Goal: Find specific page/section: Find specific page/section

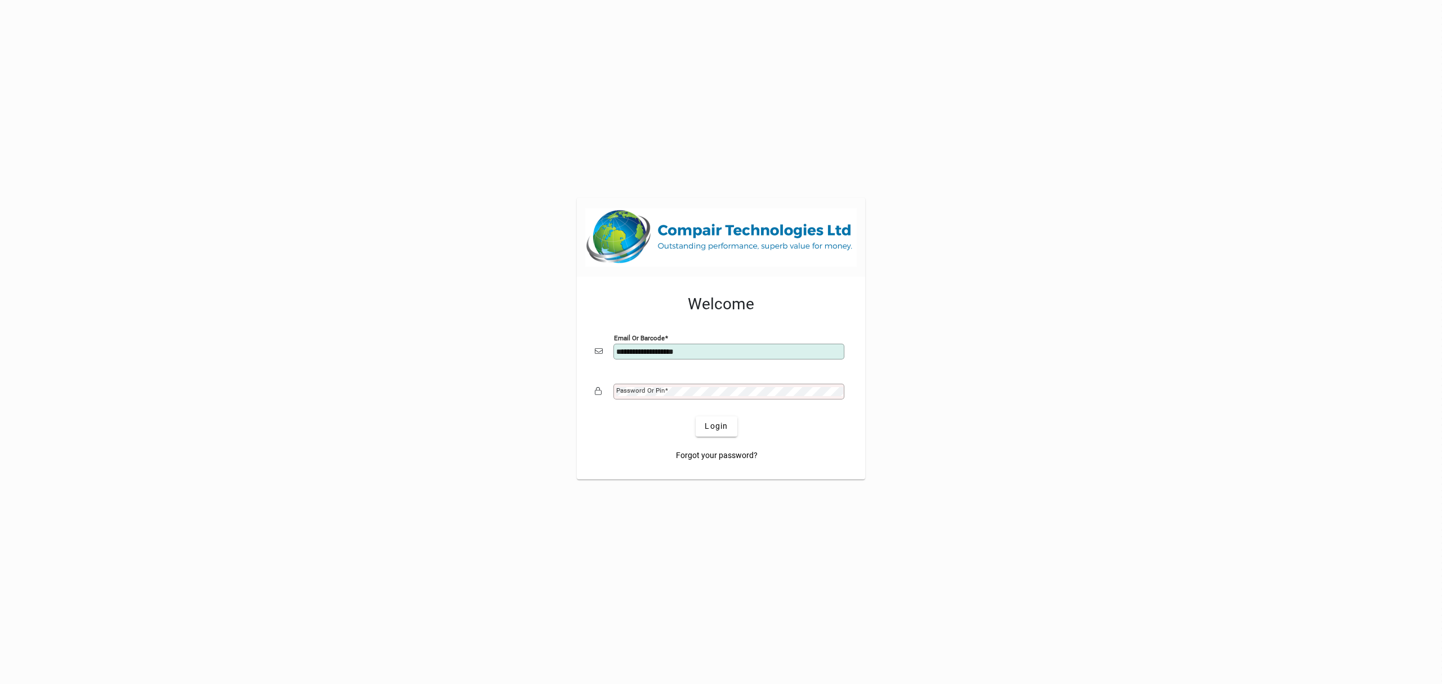
type input "**********"
click at [696, 416] on button "Login" at bounding box center [716, 426] width 41 height 20
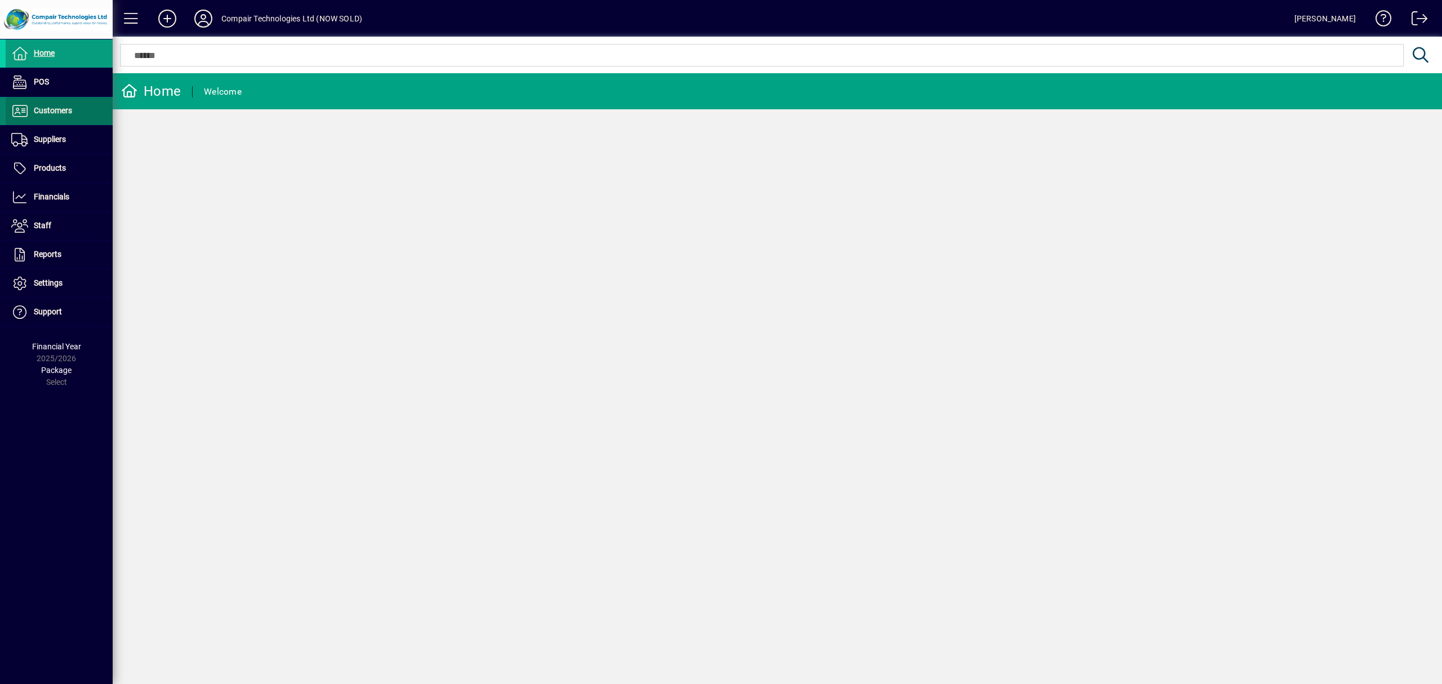
click at [63, 109] on span "Customers" at bounding box center [53, 110] width 38 height 9
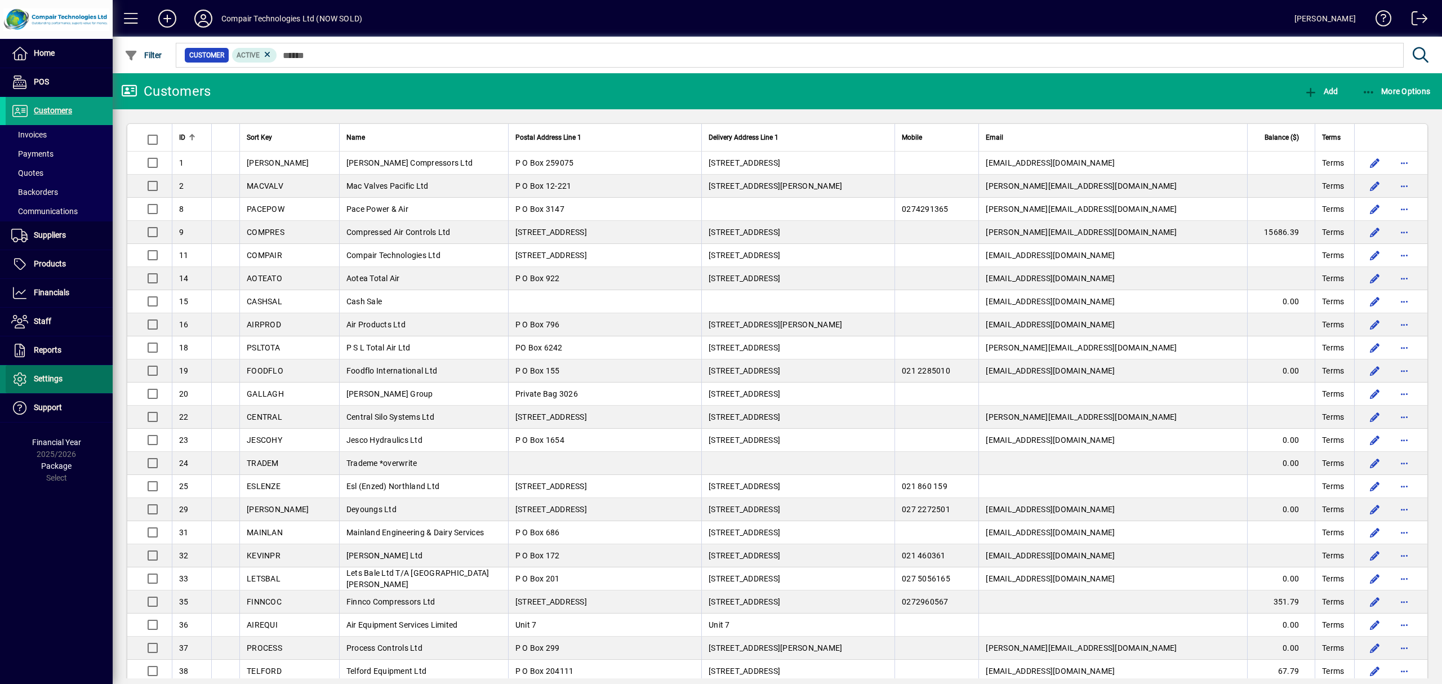
click at [54, 375] on span "Settings" at bounding box center [48, 378] width 29 height 9
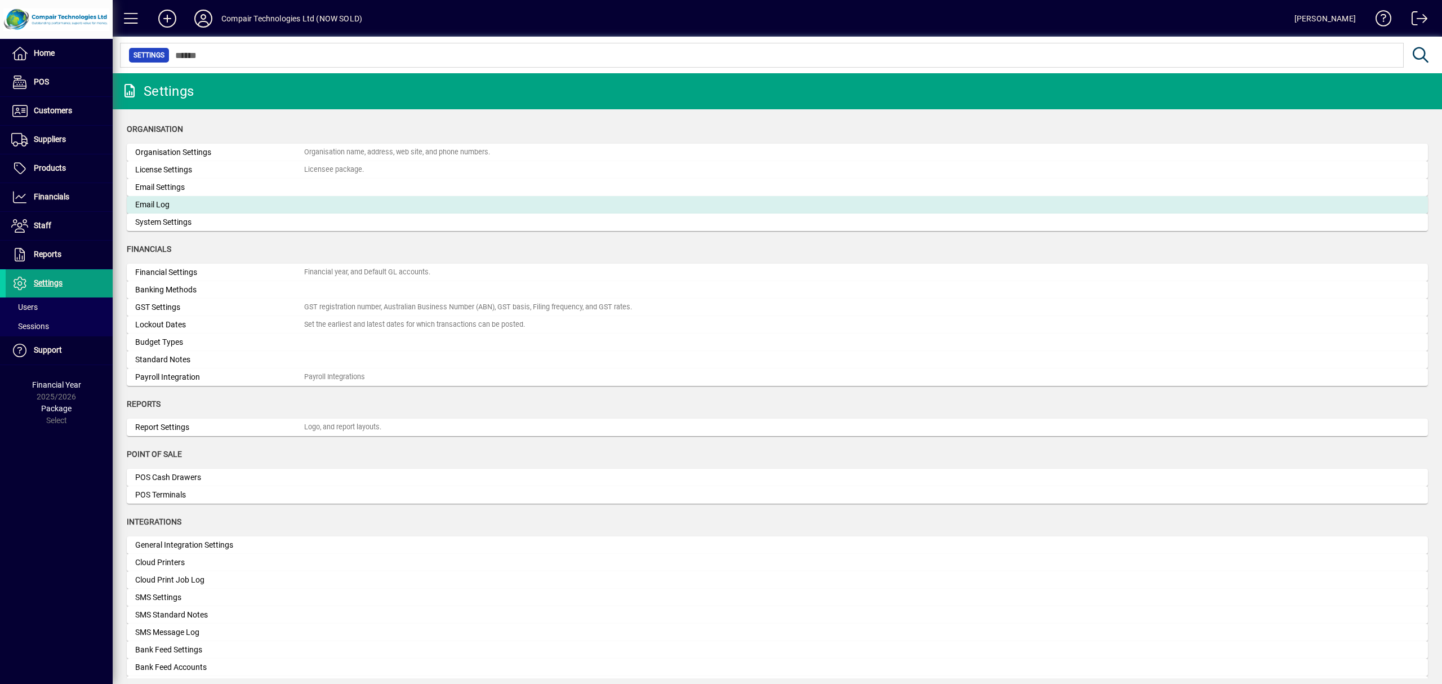
click at [170, 207] on div "Email Log" at bounding box center [219, 205] width 169 height 12
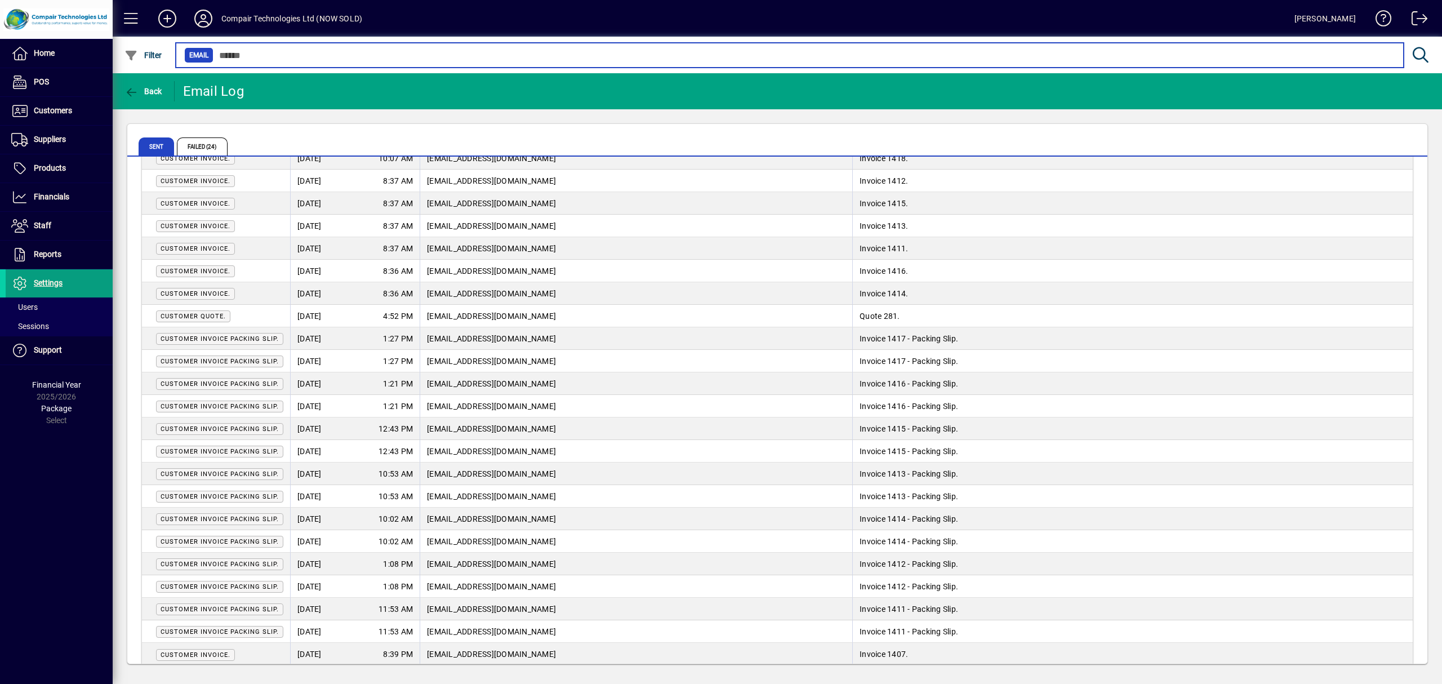
scroll to position [1832, 0]
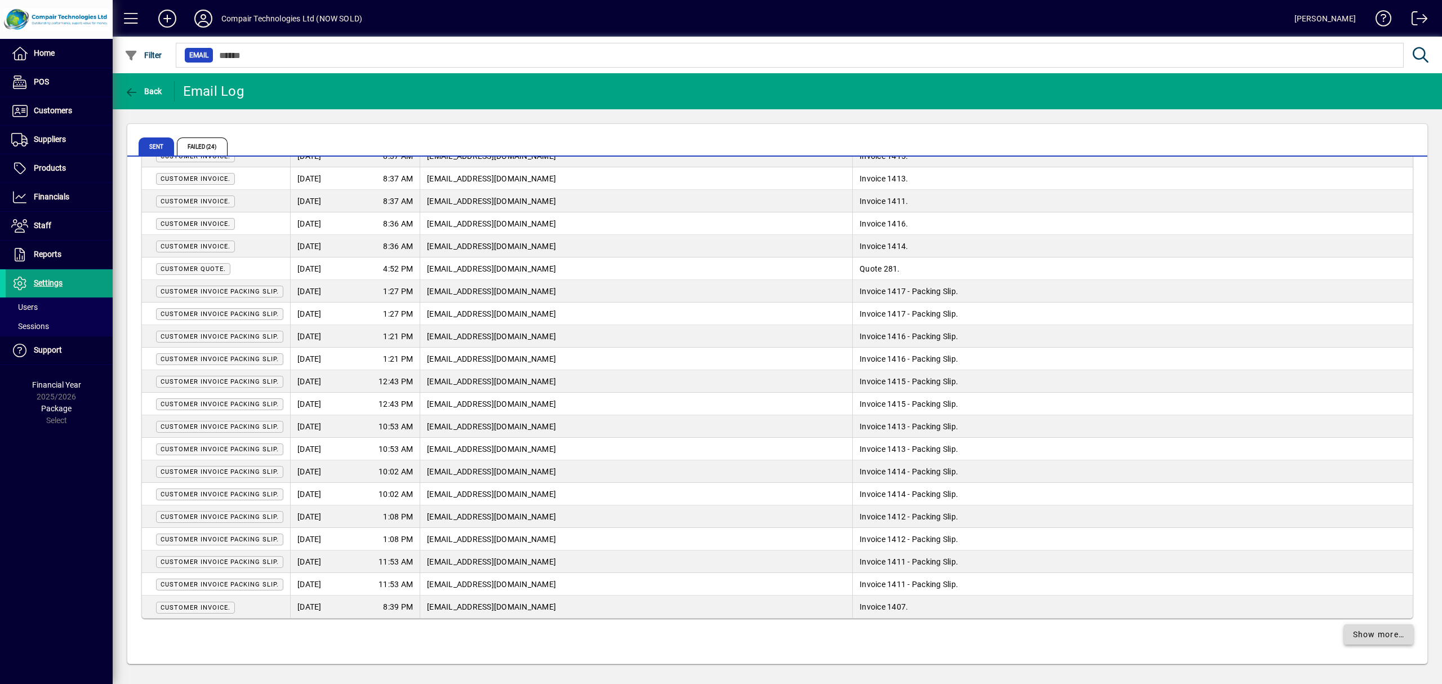
click at [1380, 636] on span "Show more…" at bounding box center [1379, 635] width 52 height 12
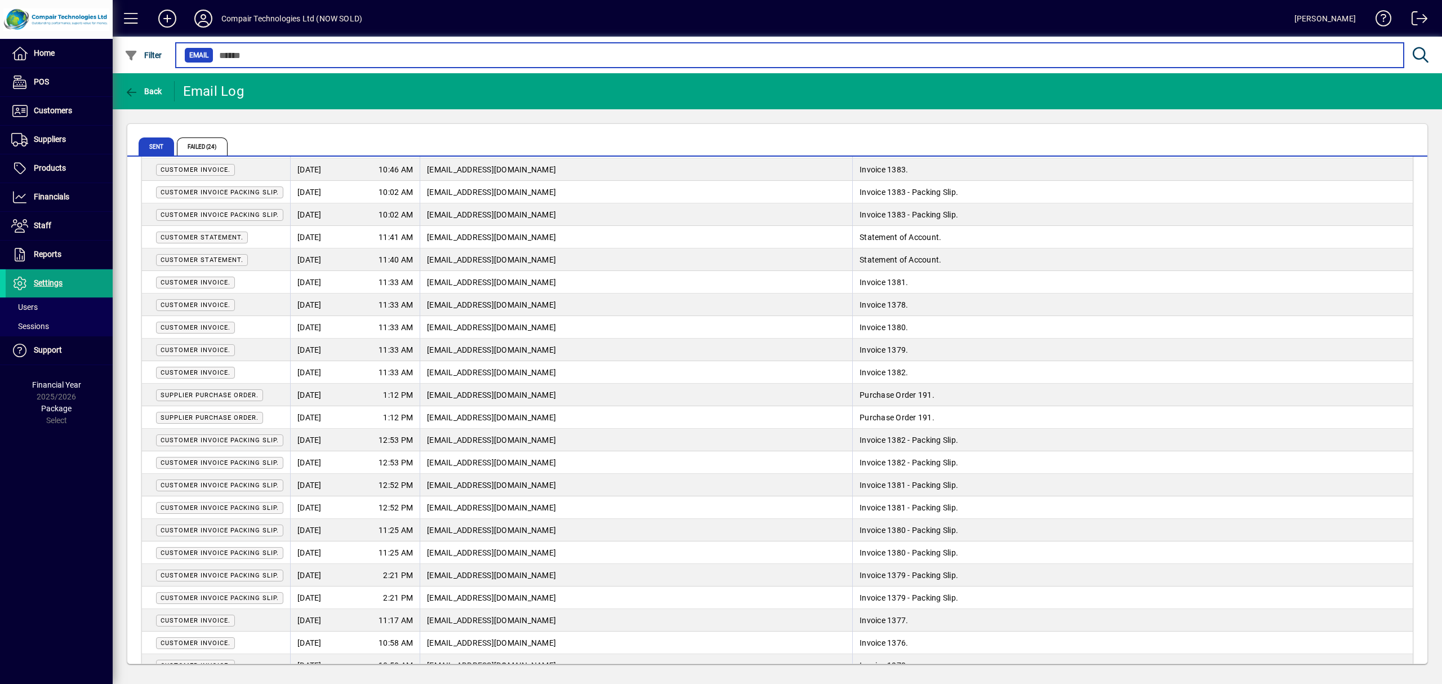
scroll to position [4086, 0]
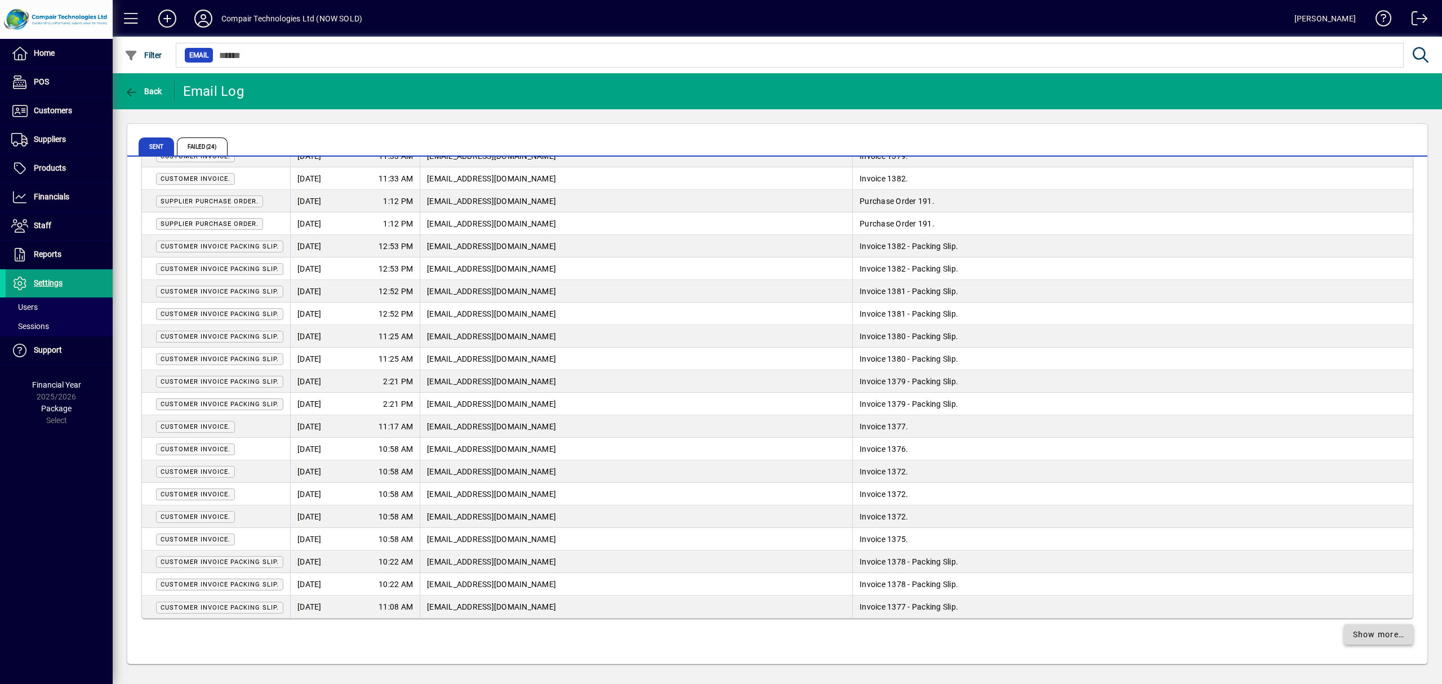
click at [1366, 629] on span "Show more…" at bounding box center [1379, 635] width 52 height 12
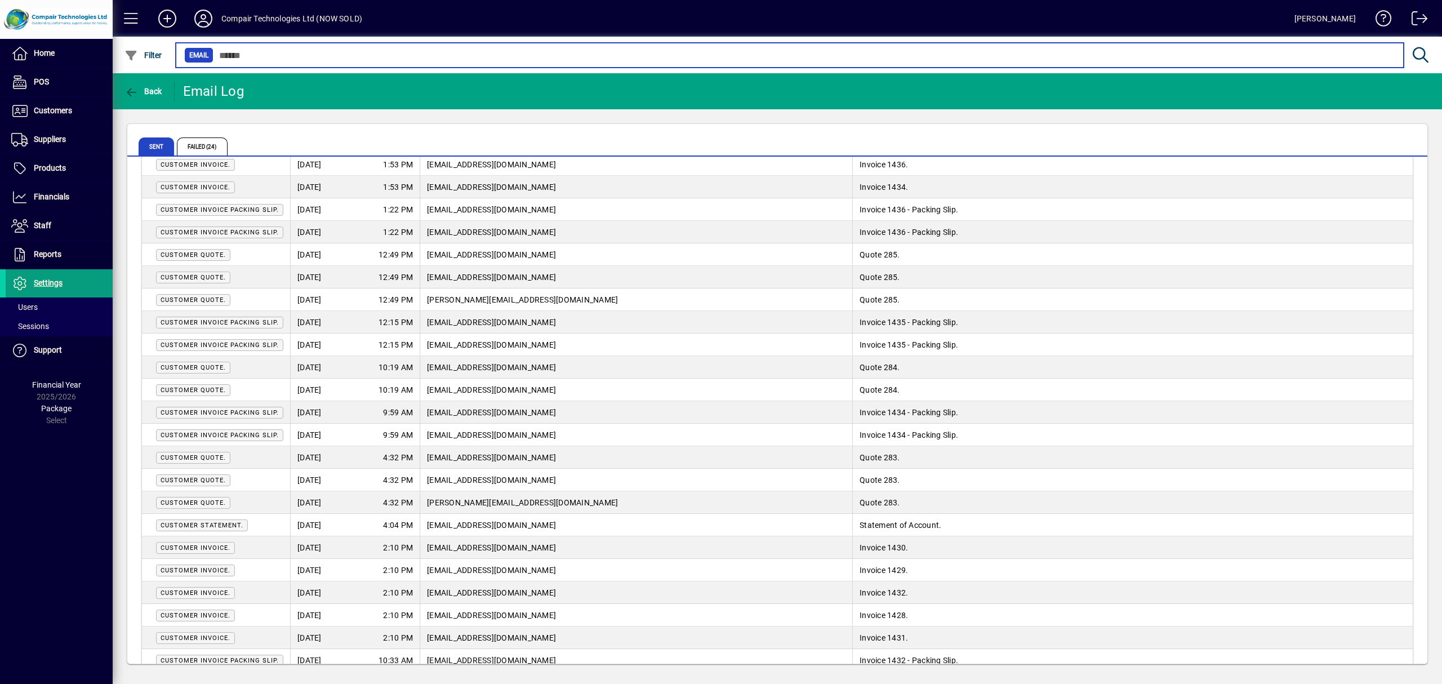
scroll to position [417, 0]
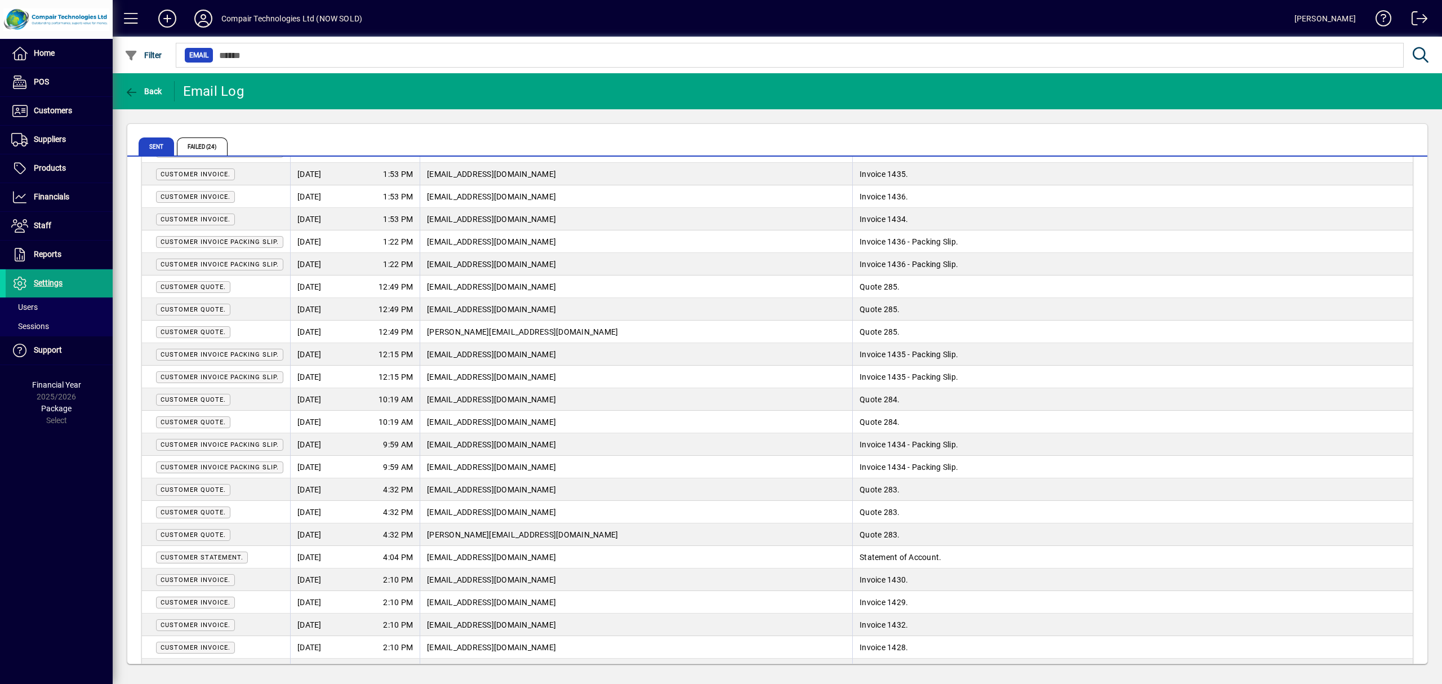
click at [287, 16] on div "Compair Technologies Ltd (NOW SOLD)" at bounding box center [291, 19] width 141 height 18
click at [71, 113] on span "Customers" at bounding box center [53, 110] width 38 height 9
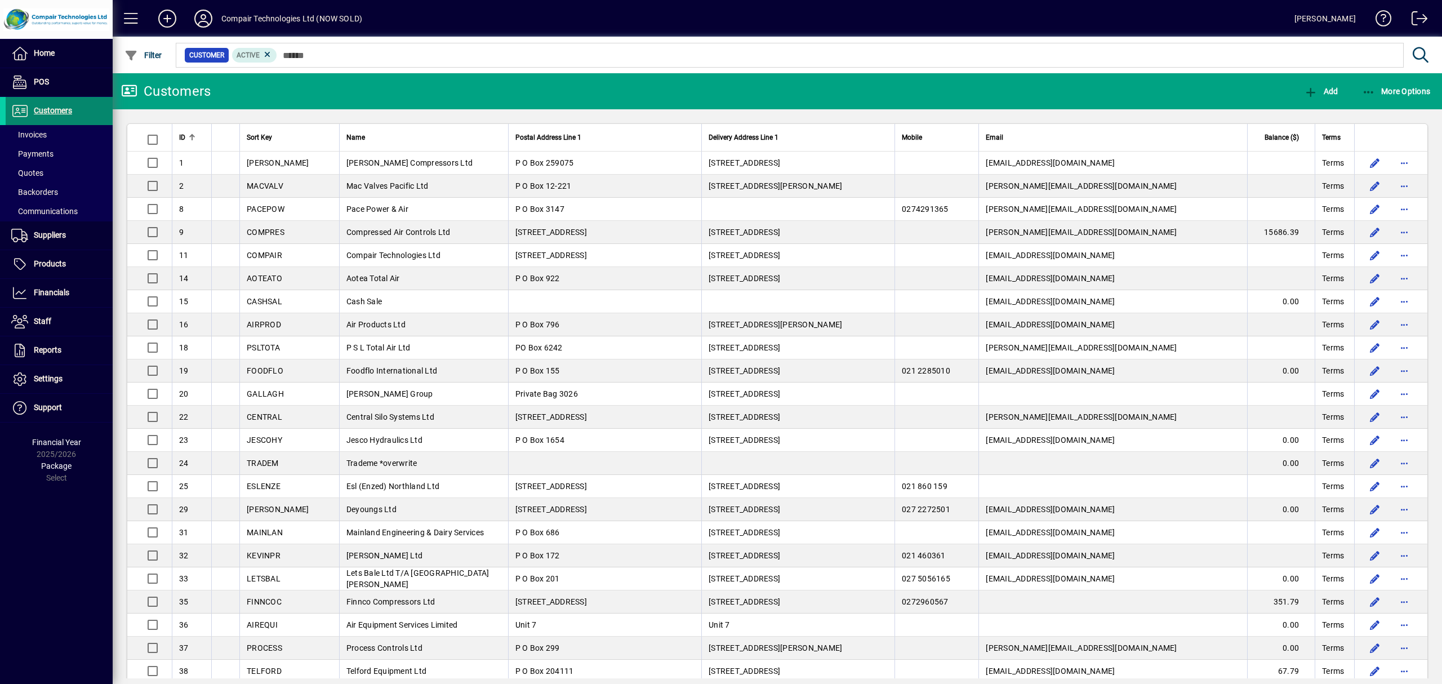
click at [61, 125] on span at bounding box center [59, 110] width 107 height 27
click at [59, 136] on span at bounding box center [59, 134] width 107 height 27
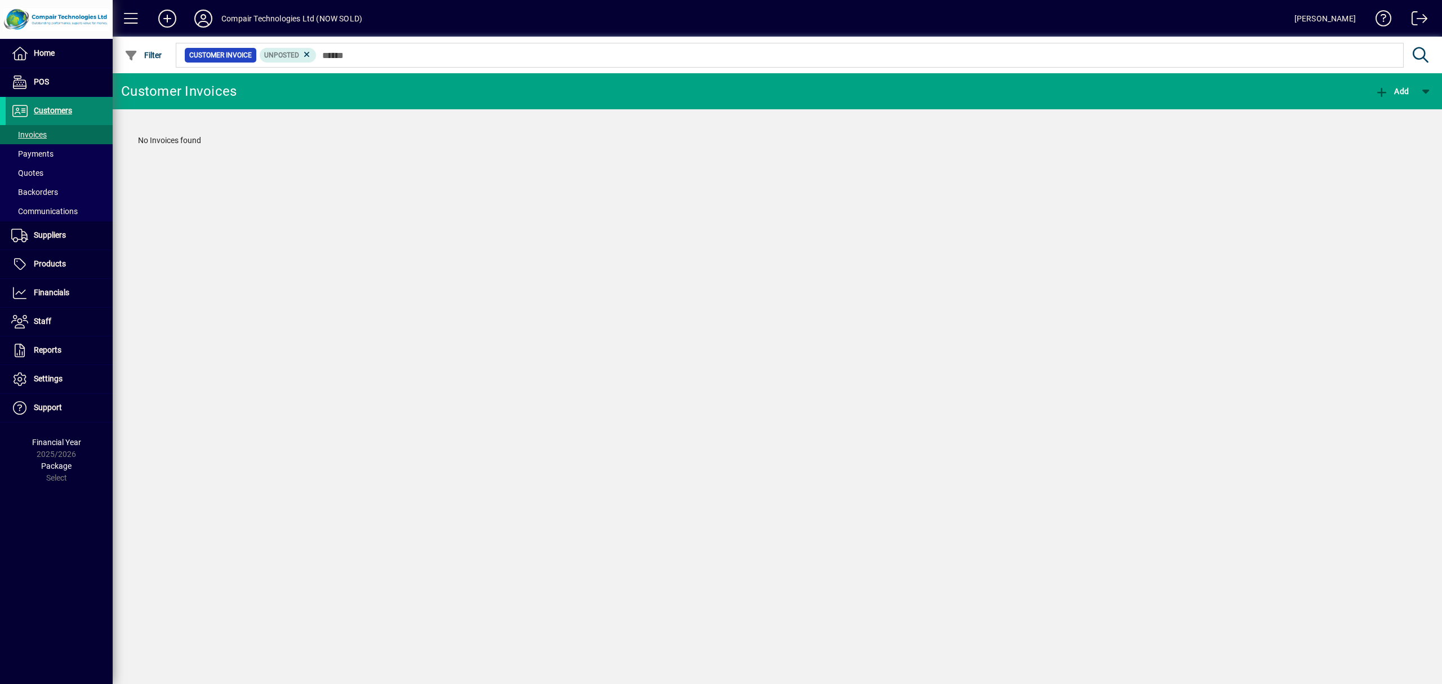
click at [66, 116] on span "Customers" at bounding box center [39, 111] width 66 height 14
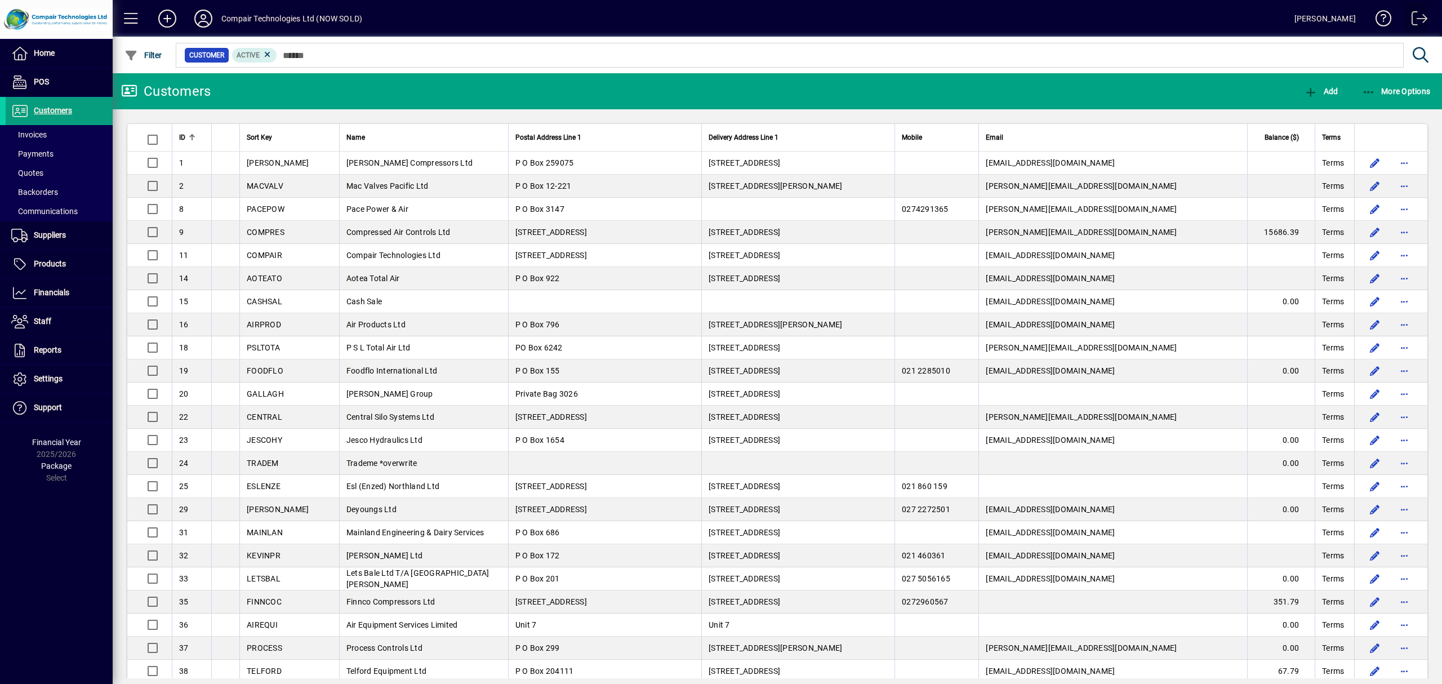
click at [1424, 11] on span at bounding box center [1415, 20] width 27 height 27
